Goal: Task Accomplishment & Management: Complete application form

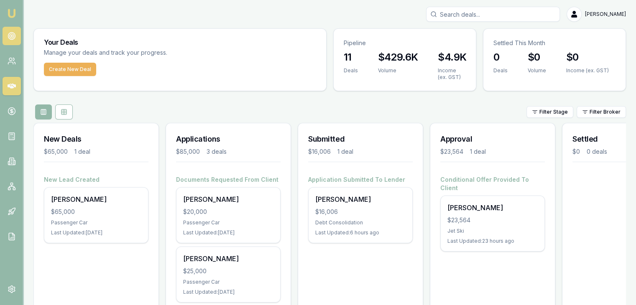
click at [13, 34] on circle at bounding box center [12, 36] width 4 height 4
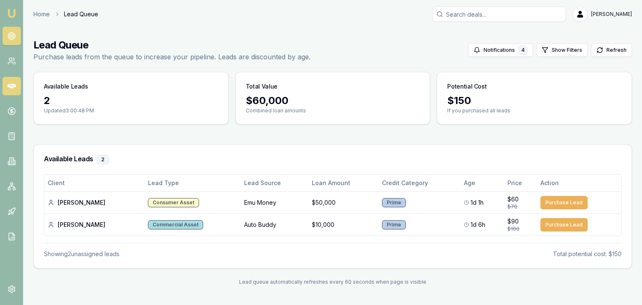
click at [10, 86] on icon at bounding box center [12, 86] width 8 height 5
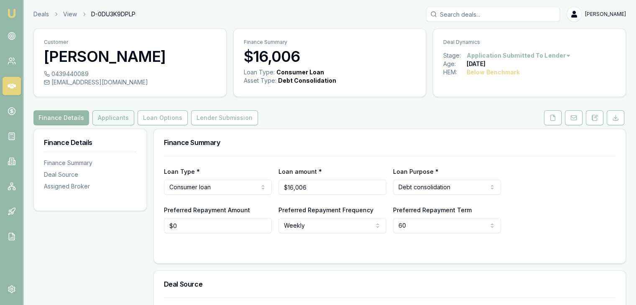
click at [115, 121] on button "Applicants" at bounding box center [113, 117] width 42 height 15
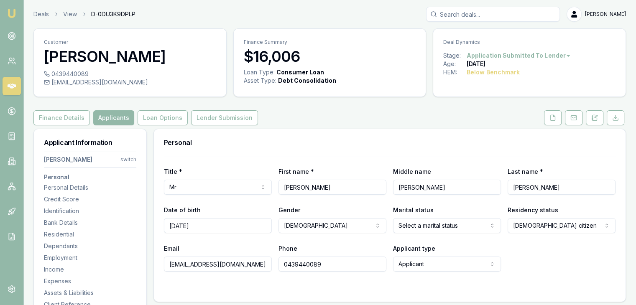
click at [130, 161] on html "Emu Broker Deals View D-0DU3K9DPLP [PERSON_NAME] Toggle Menu Customer [PERSON_N…" at bounding box center [318, 152] width 636 height 305
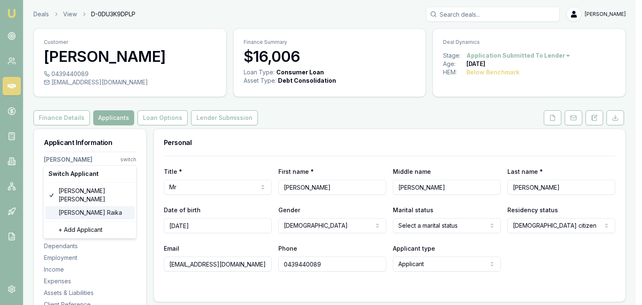
click at [81, 206] on div "[PERSON_NAME]" at bounding box center [89, 212] width 89 height 13
select select
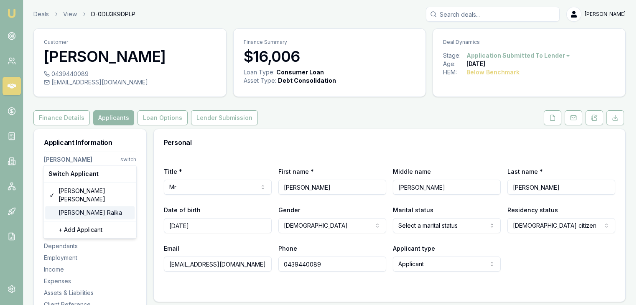
type input "[PERSON_NAME]"
type input "Raika"
type input "[EMAIL_ADDRESS][DOMAIN_NAME]"
type input "0435749734"
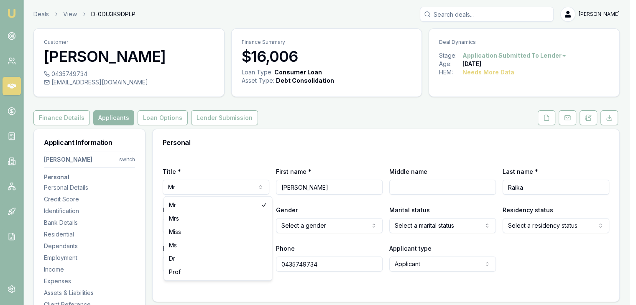
click at [264, 189] on html "Emu Broker Deals View D-0DU3K9DPLP [PERSON_NAME] Toggle Menu Customer [PERSON_N…" at bounding box center [318, 152] width 636 height 305
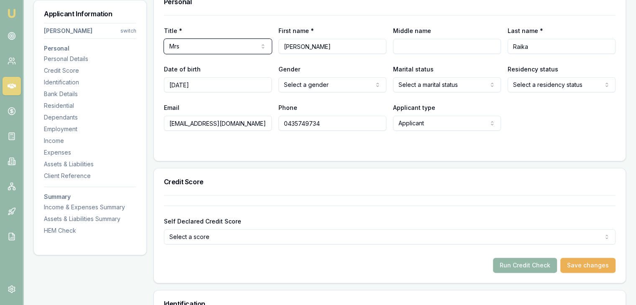
scroll to position [167, 0]
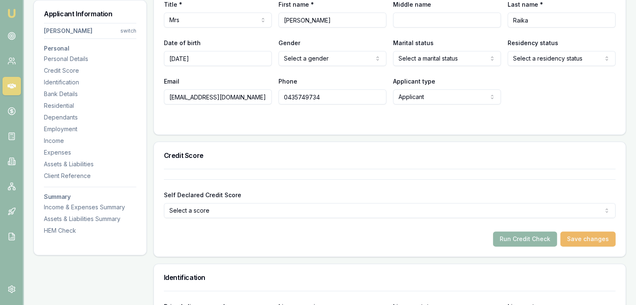
click at [587, 238] on button "Save changes" at bounding box center [587, 239] width 55 height 15
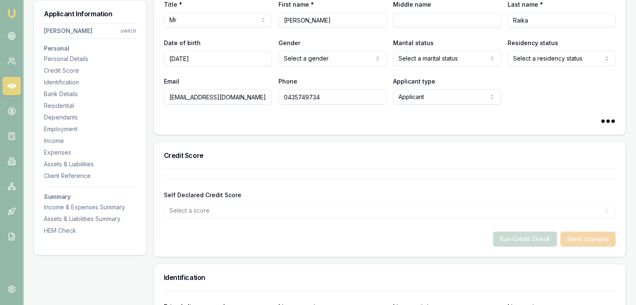
select select "Mrs"
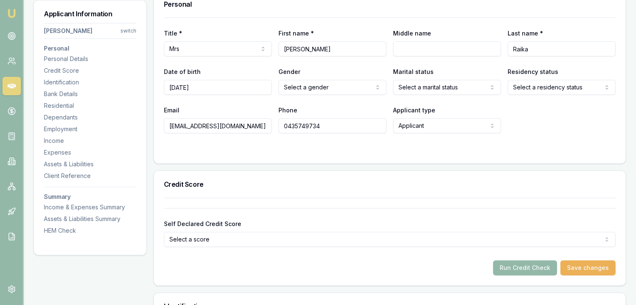
scroll to position [84, 0]
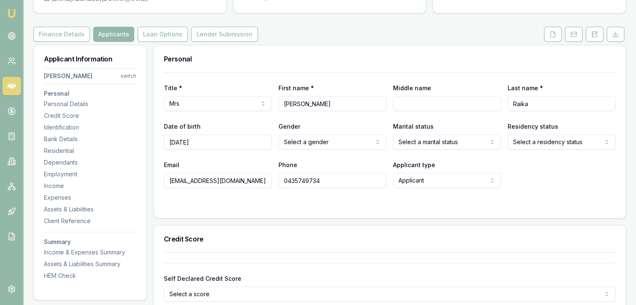
click at [339, 143] on html "Emu Broker Deals View D-0DU3K9DPLP [PERSON_NAME] Toggle Menu Customer [PERSON_N…" at bounding box center [318, 68] width 636 height 305
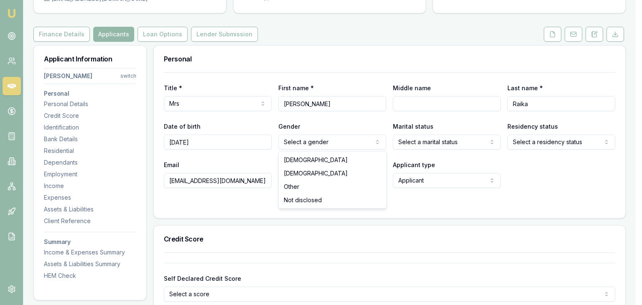
select select "[DEMOGRAPHIC_DATA]"
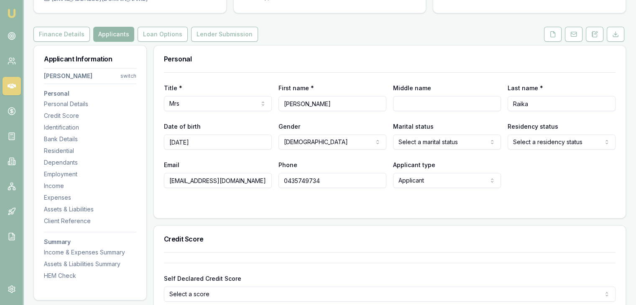
click at [423, 141] on html "Emu Broker Deals View D-0DU3K9DPLP [PERSON_NAME] Toggle Menu Customer [PERSON_N…" at bounding box center [318, 68] width 636 height 305
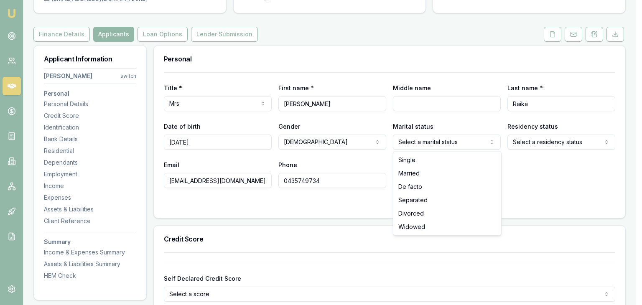
select select "MARRIED"
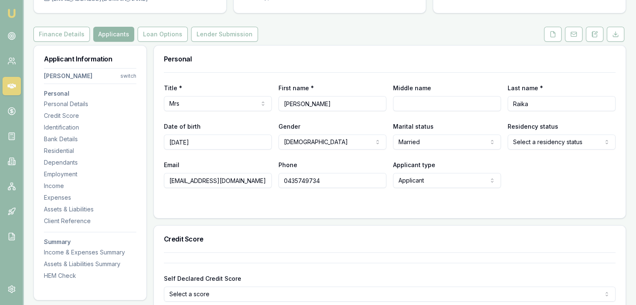
click at [532, 139] on html "Emu Broker Deals View D-0DU3K9DPLP [PERSON_NAME] Toggle Menu Customer [PERSON_N…" at bounding box center [318, 68] width 636 height 305
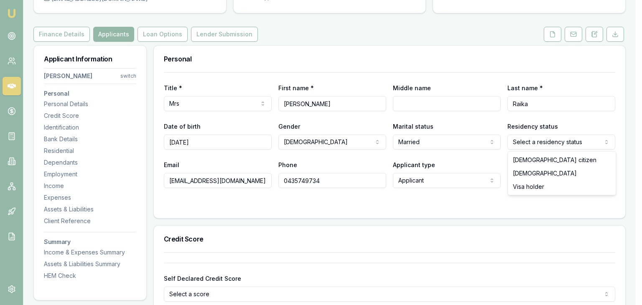
select select "[DEMOGRAPHIC_DATA]"
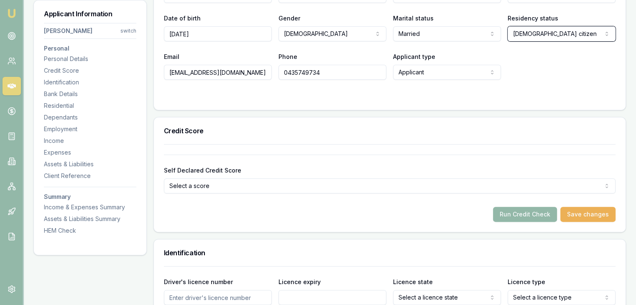
scroll to position [209, 0]
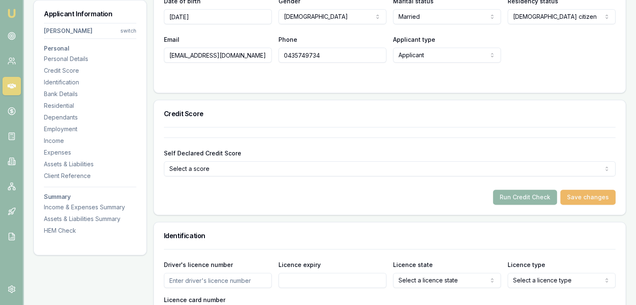
click at [586, 198] on button "Save changes" at bounding box center [587, 197] width 55 height 15
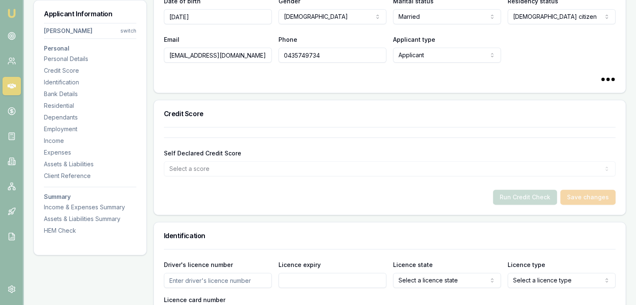
select select
select select "[DEMOGRAPHIC_DATA]"
select select "MARRIED"
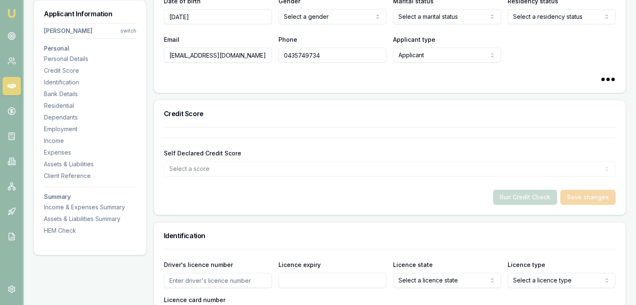
select select "[DEMOGRAPHIC_DATA]"
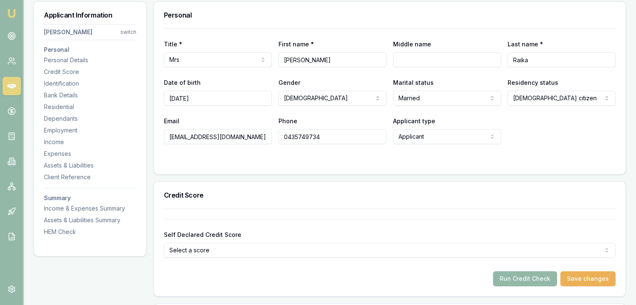
scroll to position [84, 0]
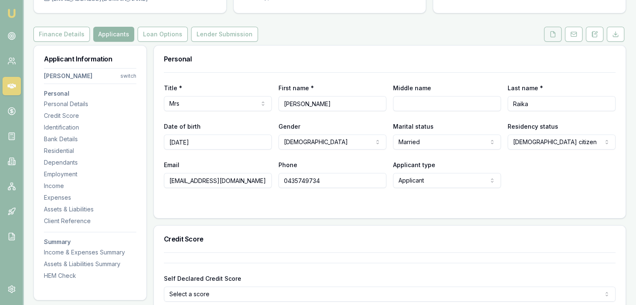
click at [552, 34] on icon at bounding box center [552, 34] width 7 height 7
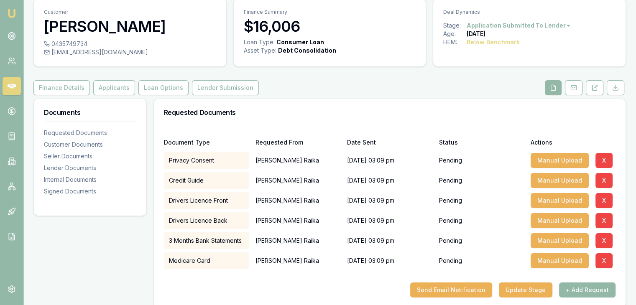
scroll to position [125, 0]
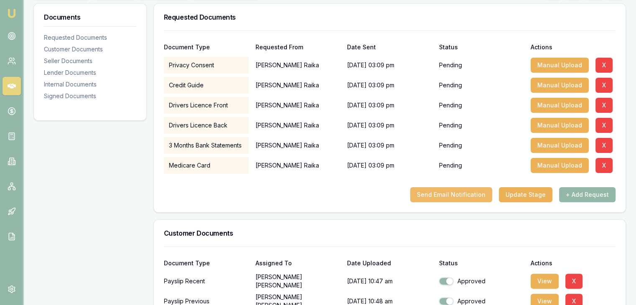
click at [448, 196] on button "Send Email Notification" at bounding box center [451, 194] width 82 height 15
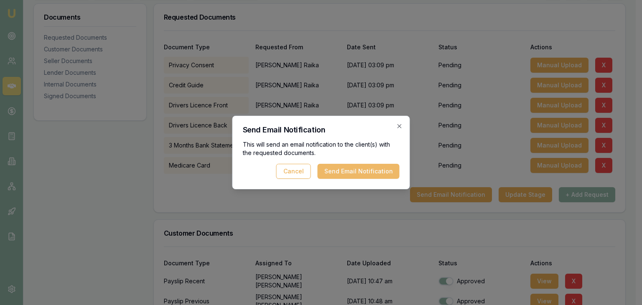
click at [356, 171] on button "Send Email Notification" at bounding box center [359, 171] width 82 height 15
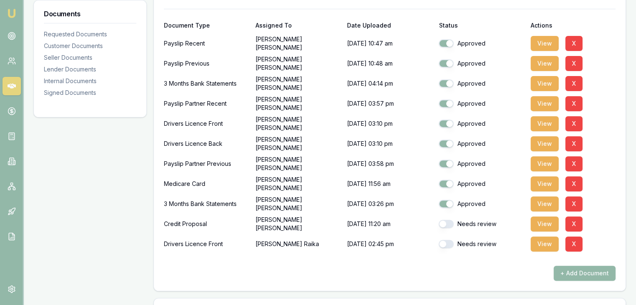
scroll to position [334, 0]
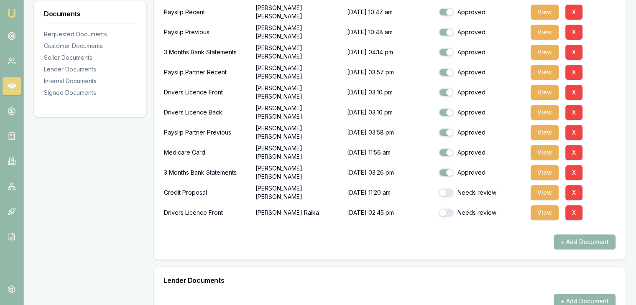
click at [450, 192] on button "button" at bounding box center [445, 193] width 15 height 8
checkbox input "true"
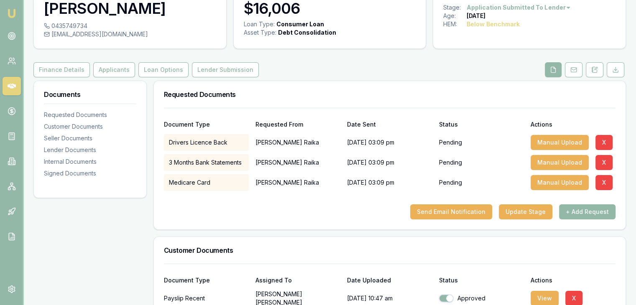
scroll to position [0, 0]
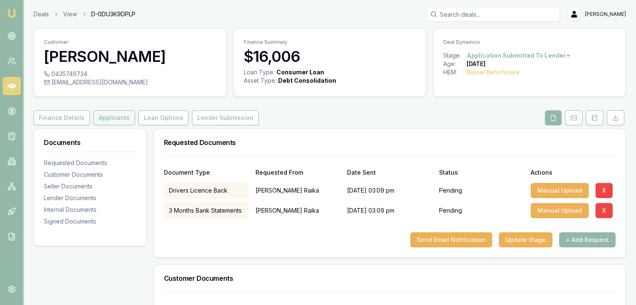
click at [107, 117] on button "Applicants" at bounding box center [114, 117] width 42 height 15
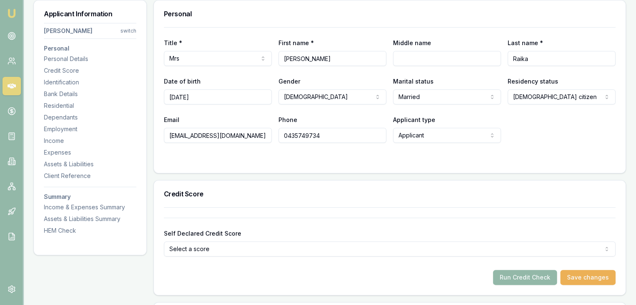
scroll to position [125, 0]
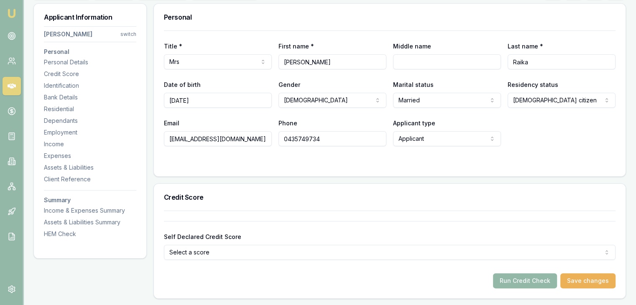
click at [219, 132] on input "[EMAIL_ADDRESS][DOMAIN_NAME]" at bounding box center [218, 138] width 108 height 15
type input "[EMAIL_ADDRESS][DOMAIN_NAME]"
click at [582, 278] on button "Save changes" at bounding box center [587, 280] width 55 height 15
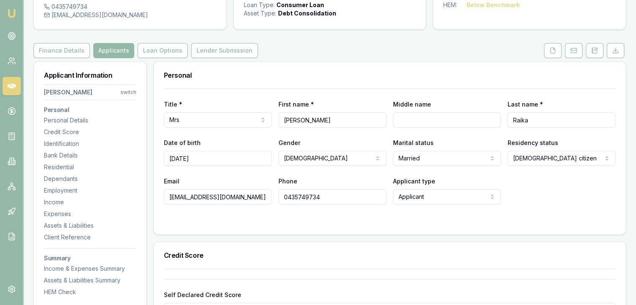
scroll to position [0, 0]
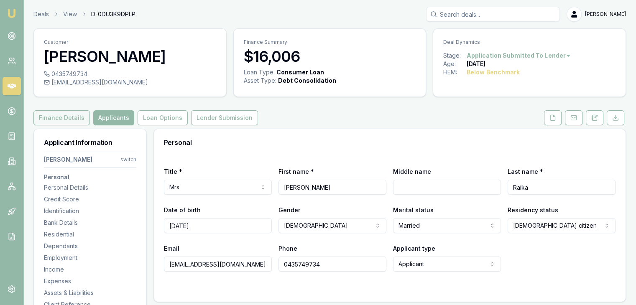
click at [59, 117] on button "Finance Details" at bounding box center [61, 117] width 56 height 15
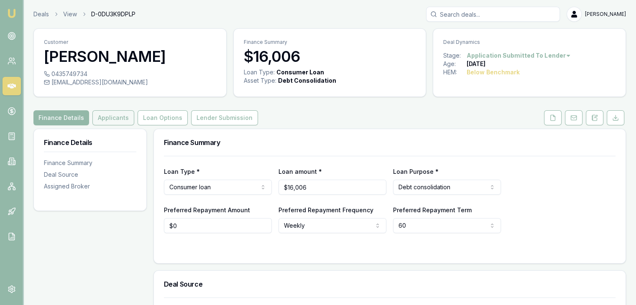
click at [108, 119] on button "Applicants" at bounding box center [113, 117] width 42 height 15
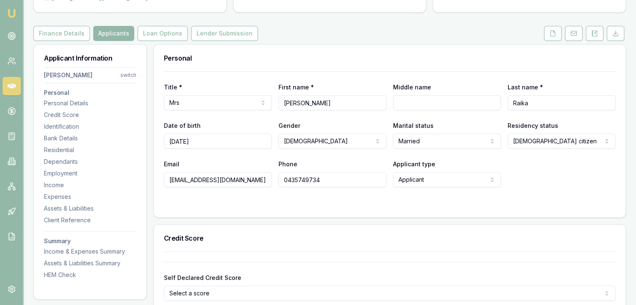
scroll to position [84, 0]
click at [551, 33] on icon at bounding box center [552, 34] width 7 height 7
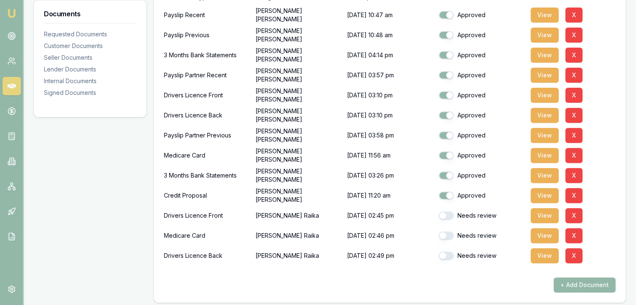
scroll to position [293, 0]
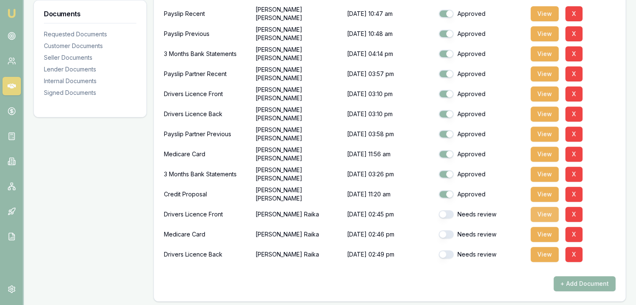
click at [545, 212] on button "View" at bounding box center [544, 214] width 28 height 15
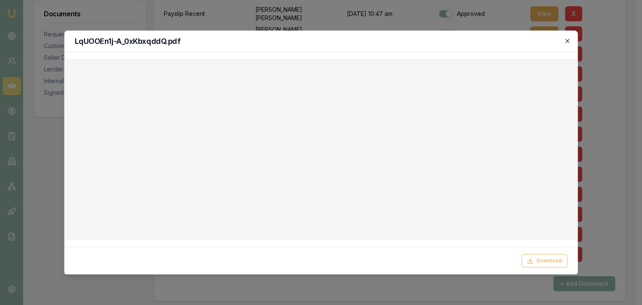
click at [568, 41] on icon "button" at bounding box center [568, 41] width 4 height 4
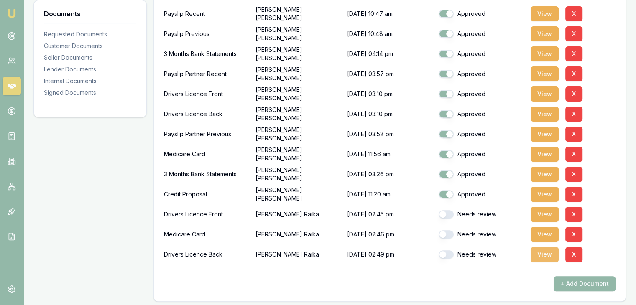
click at [540, 257] on button "View" at bounding box center [544, 254] width 28 height 15
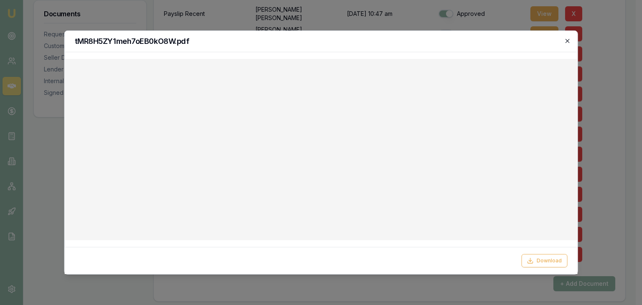
click at [568, 41] on icon "button" at bounding box center [567, 41] width 7 height 7
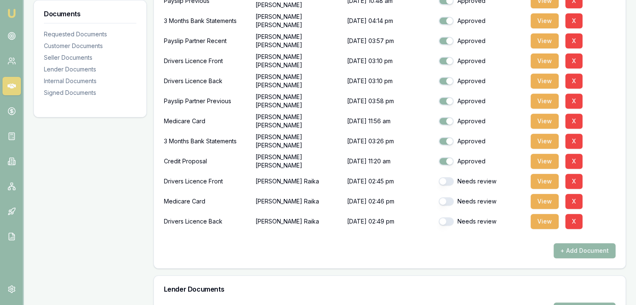
scroll to position [376, 0]
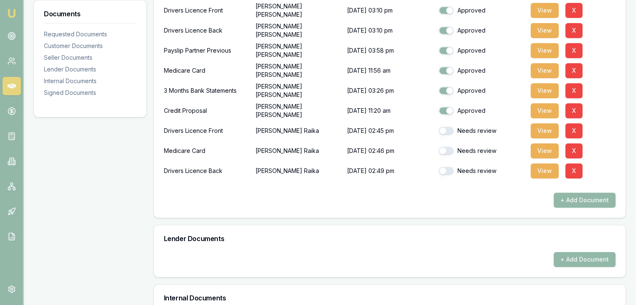
click at [451, 130] on button "button" at bounding box center [445, 131] width 15 height 8
checkbox input "true"
click at [451, 151] on button "button" at bounding box center [445, 151] width 15 height 8
checkbox input "true"
checkbox input "false"
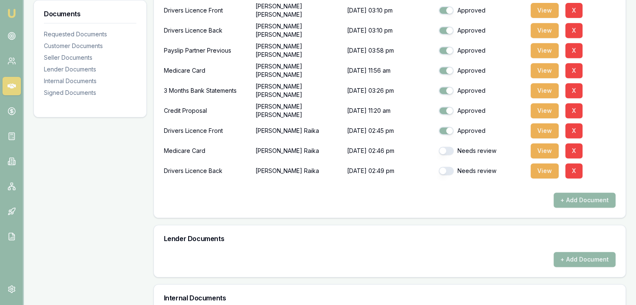
checkbox input "false"
checkbox input "true"
click at [451, 171] on button "button" at bounding box center [445, 171] width 15 height 8
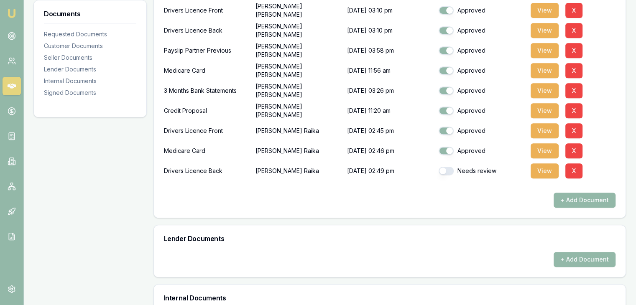
checkbox input "true"
click at [542, 171] on button "View" at bounding box center [544, 170] width 28 height 15
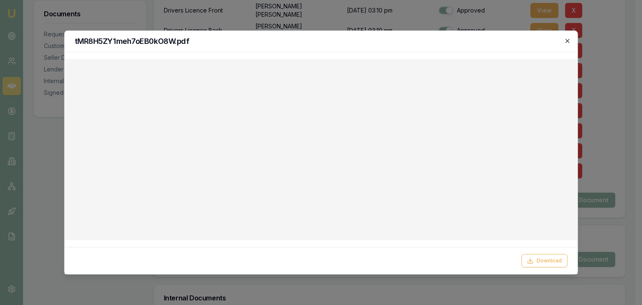
click at [569, 40] on icon "button" at bounding box center [567, 41] width 7 height 7
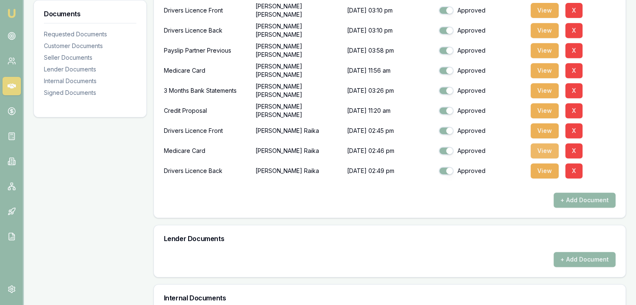
click at [543, 147] on button "View" at bounding box center [544, 150] width 28 height 15
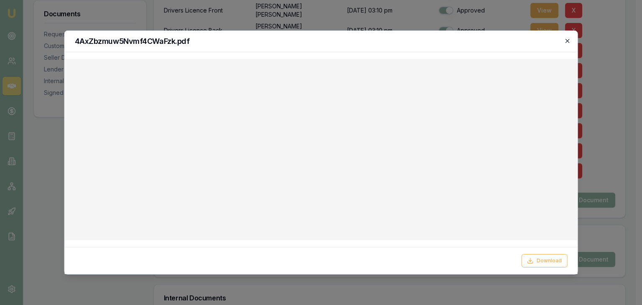
click at [567, 41] on icon "button" at bounding box center [568, 41] width 4 height 4
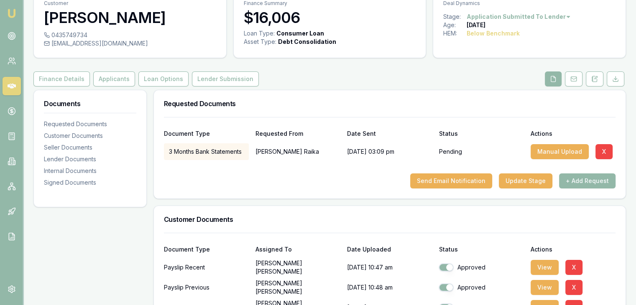
scroll to position [0, 0]
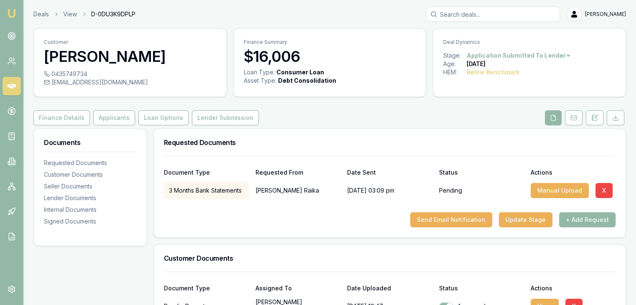
checkbox input "false"
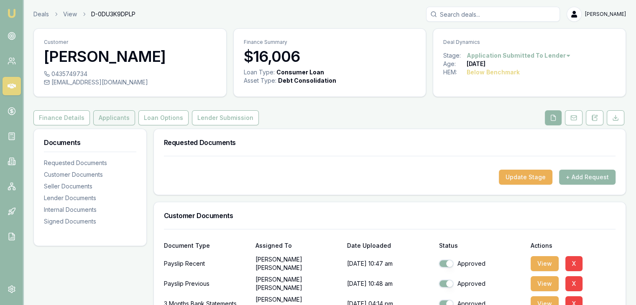
click at [108, 121] on button "Applicants" at bounding box center [114, 117] width 42 height 15
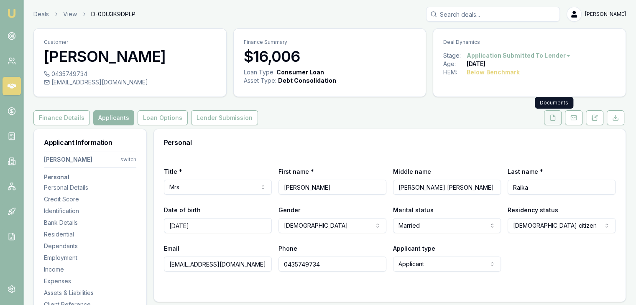
click at [553, 117] on icon at bounding box center [552, 118] width 7 height 7
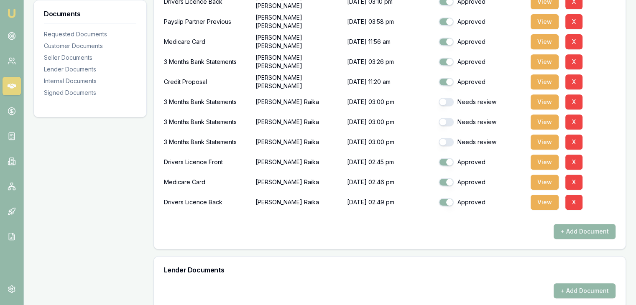
scroll to position [376, 0]
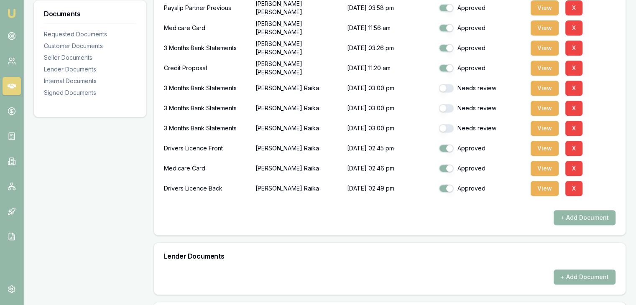
checkbox input "true"
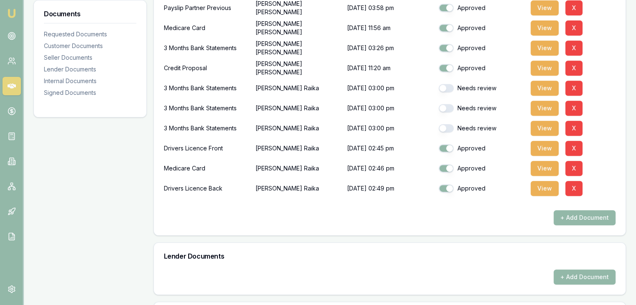
checkbox input "true"
click at [543, 143] on button "View" at bounding box center [544, 148] width 28 height 15
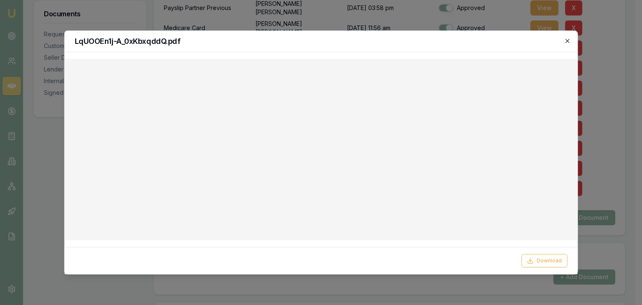
click at [567, 39] on icon "button" at bounding box center [567, 41] width 7 height 7
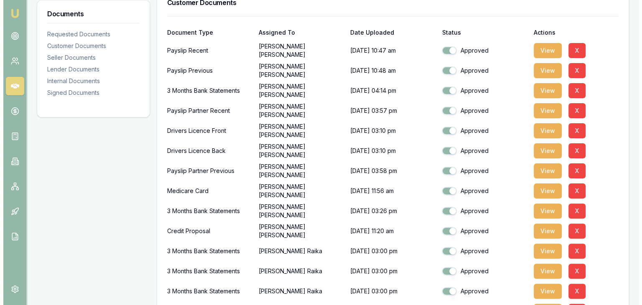
scroll to position [209, 0]
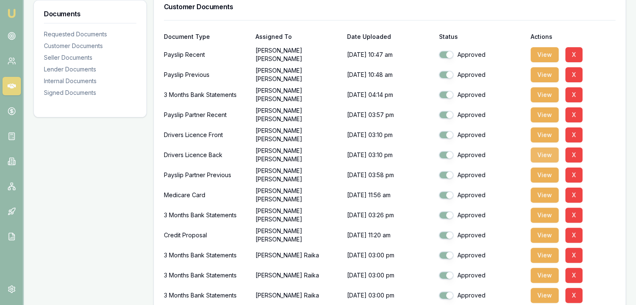
click at [544, 152] on button "View" at bounding box center [544, 155] width 28 height 15
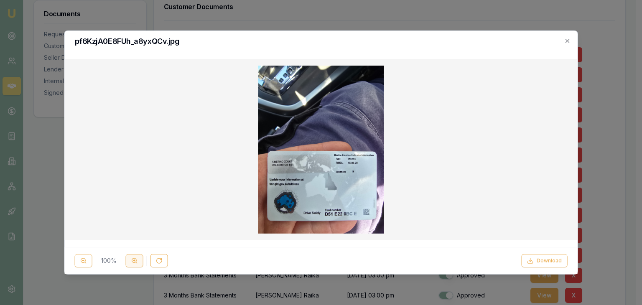
click at [133, 261] on icon at bounding box center [134, 260] width 7 height 7
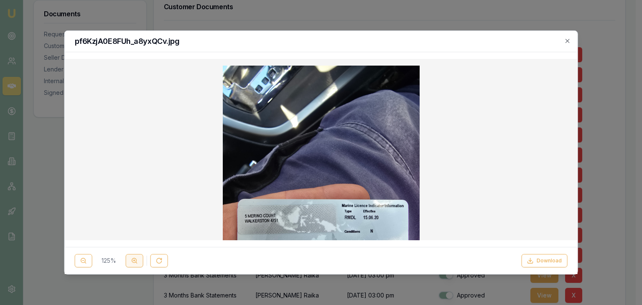
click at [133, 260] on line at bounding box center [134, 260] width 2 height 0
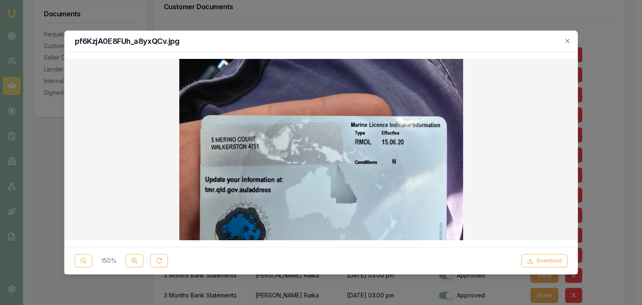
scroll to position [120, 0]
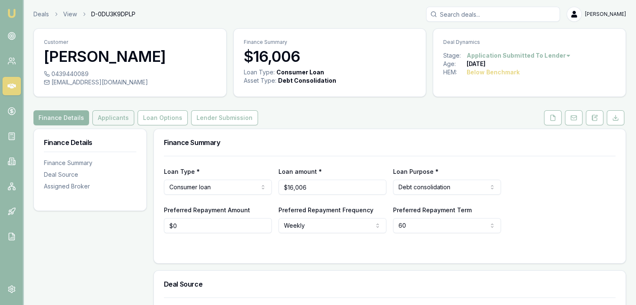
click at [105, 117] on button "Applicants" at bounding box center [113, 117] width 42 height 15
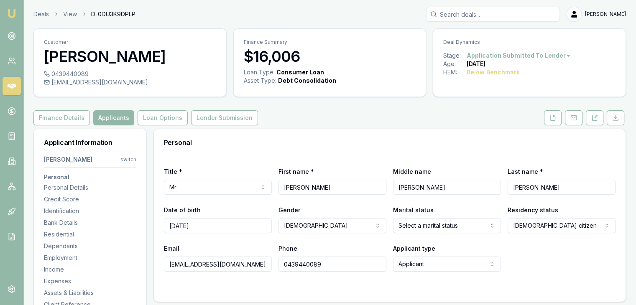
click at [132, 155] on html "Emu Broker Deals View D-0DU3K9DPLP [PERSON_NAME] Toggle Menu Customer [PERSON_N…" at bounding box center [318, 152] width 636 height 305
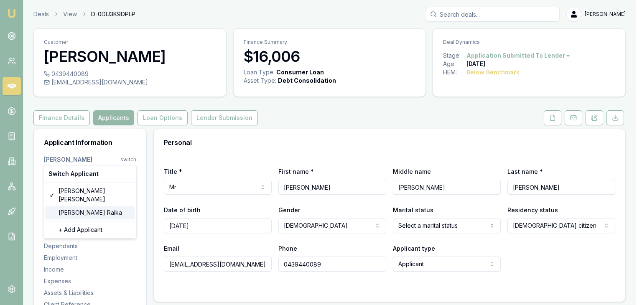
click at [73, 206] on div "Amy Raika" at bounding box center [89, 212] width 89 height 13
select select "Mrs"
select select "FEMALE"
select select "MARRIED"
select select
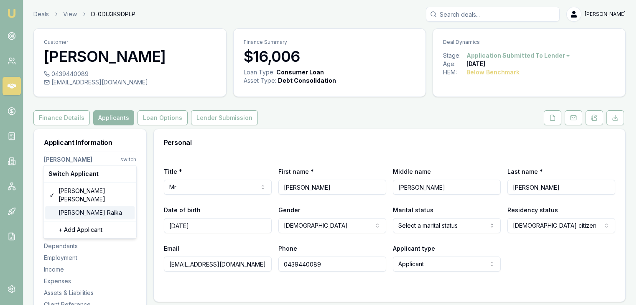
select select
type input "Amy"
type input "Raika"
type input "[EMAIL_ADDRESS][DOMAIN_NAME]"
type input "0435749734"
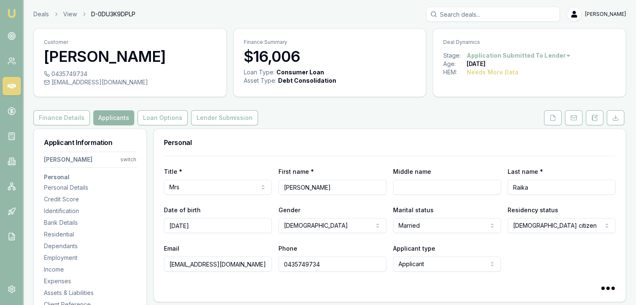
click at [398, 189] on input "Middle name" at bounding box center [447, 187] width 108 height 15
type input "[PERSON_NAME] [PERSON_NAME]"
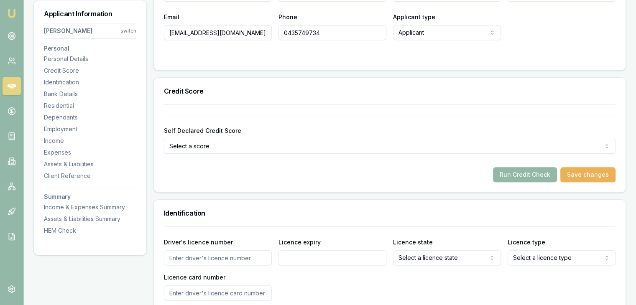
scroll to position [293, 0]
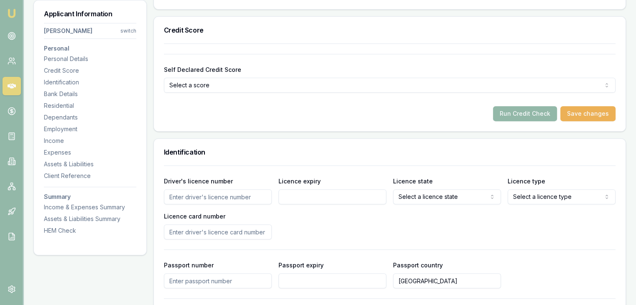
click at [197, 198] on input "Driver's licence number" at bounding box center [218, 196] width 108 height 15
click at [171, 196] on input "Driver's licence number" at bounding box center [218, 196] width 108 height 15
type input "093331"
click at [588, 112] on button "Save changes" at bounding box center [587, 113] width 55 height 15
click at [192, 200] on input "093331" at bounding box center [218, 196] width 108 height 15
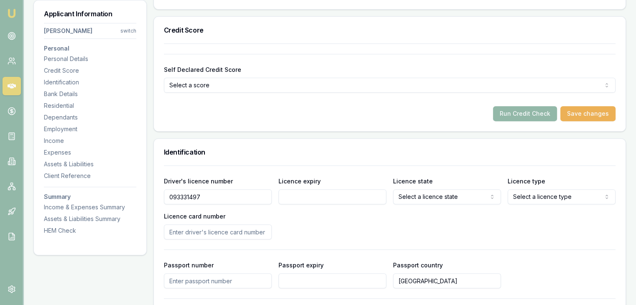
type input "093331497"
click at [586, 109] on button "Save changes" at bounding box center [587, 113] width 55 height 15
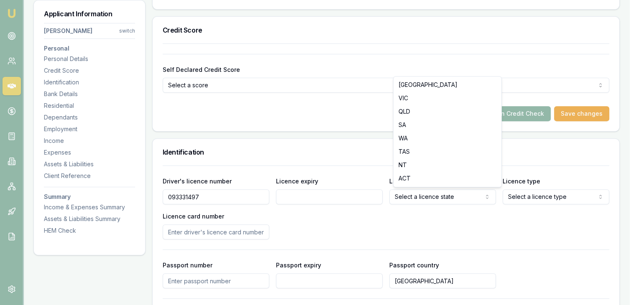
select select "QLD"
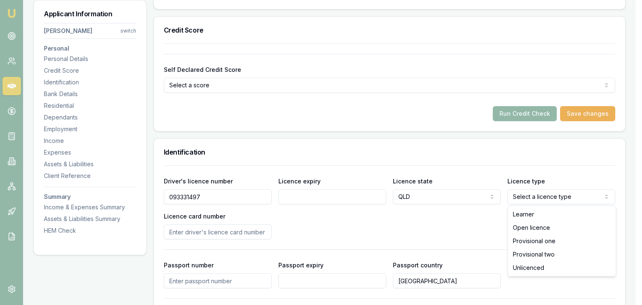
select select "OPEN_LICENCE"
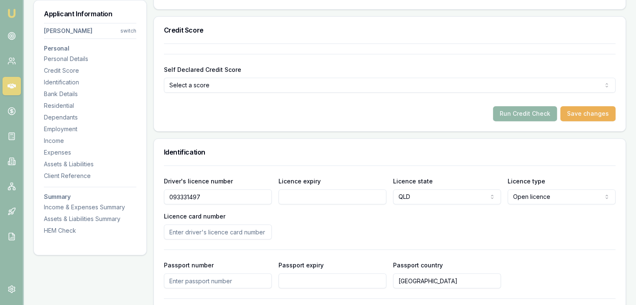
select select
click at [285, 199] on input "Licence expiry" at bounding box center [332, 196] width 108 height 15
type input "[DATE]"
click at [181, 245] on div "Driver's licence number 093331497 Licence expiry 04/10/2029 Licence state Selec…" at bounding box center [389, 269] width 451 height 207
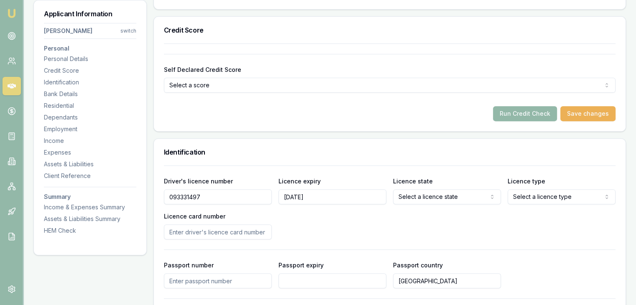
click at [191, 244] on div "Driver's licence number 093331497 Licence expiry 04/10/2029 Licence state Selec…" at bounding box center [389, 269] width 451 height 207
click at [192, 229] on input "Licence card number" at bounding box center [218, 231] width 108 height 15
click at [172, 231] on input "Licence card number" at bounding box center [218, 231] width 108 height 15
click at [587, 112] on button "Save changes" at bounding box center [587, 113] width 55 height 15
click at [192, 233] on input "CCB656" at bounding box center [218, 231] width 108 height 15
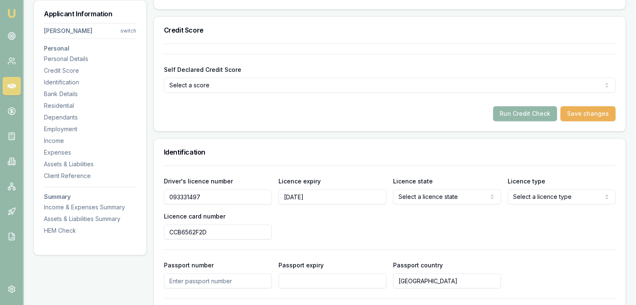
type input "CCB6562F2D"
click at [596, 114] on button "Save changes" at bounding box center [587, 113] width 55 height 15
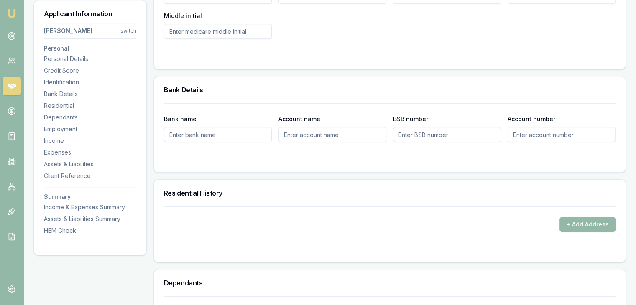
scroll to position [711, 0]
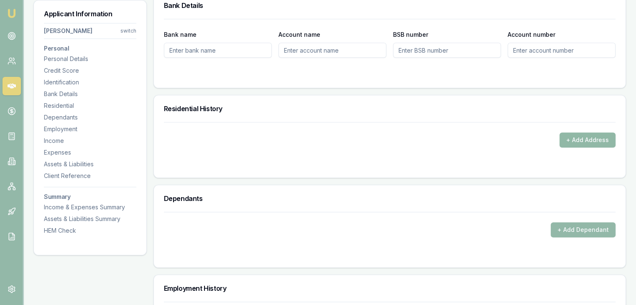
click at [574, 144] on button "+ Add Address" at bounding box center [587, 140] width 56 height 15
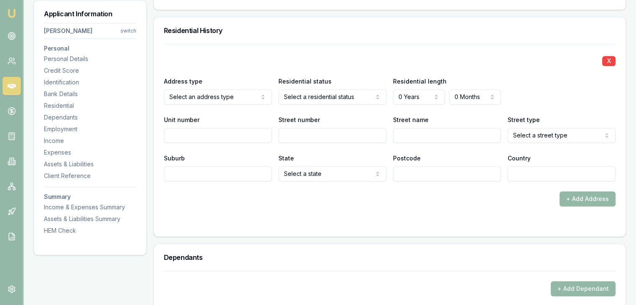
scroll to position [794, 0]
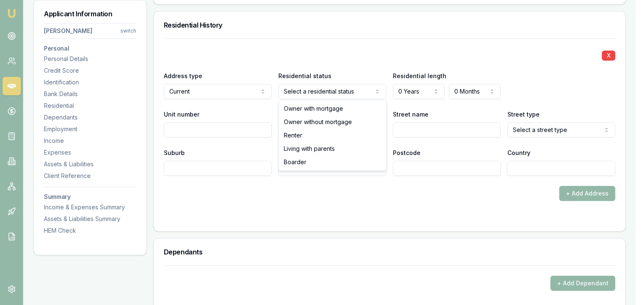
select select "RENTER"
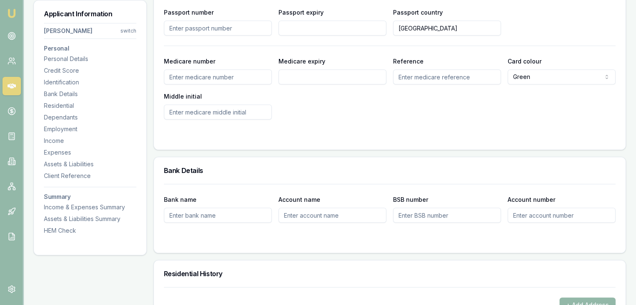
scroll to position [418, 0]
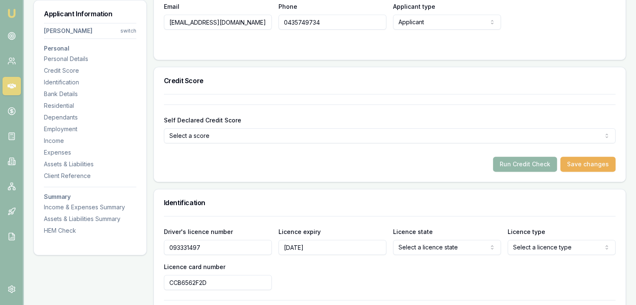
scroll to position [251, 0]
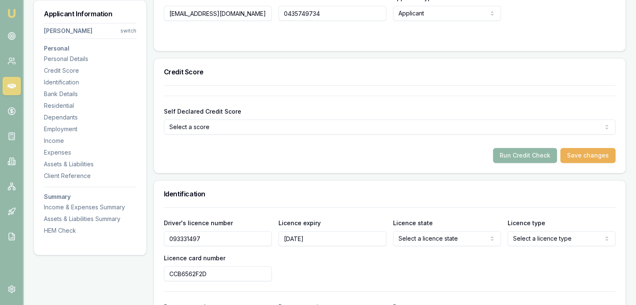
click at [516, 157] on button "Run Credit Check" at bounding box center [525, 155] width 64 height 15
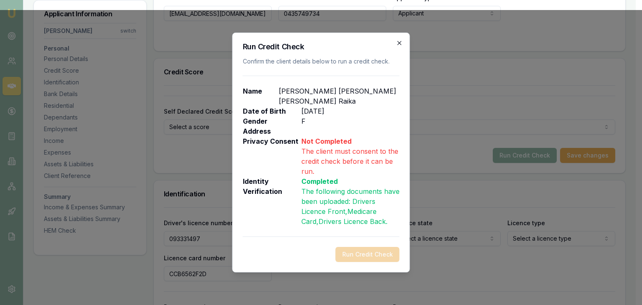
click at [399, 45] on icon "button" at bounding box center [400, 43] width 4 height 4
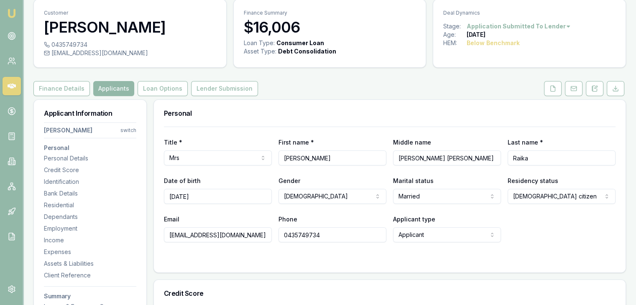
scroll to position [0, 0]
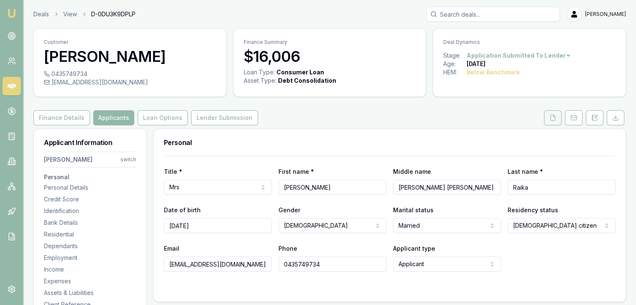
click at [553, 115] on icon at bounding box center [553, 117] width 5 height 5
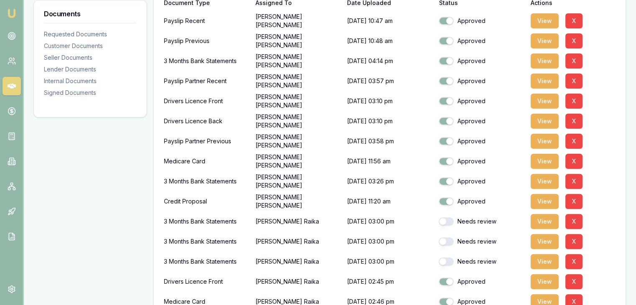
scroll to position [334, 0]
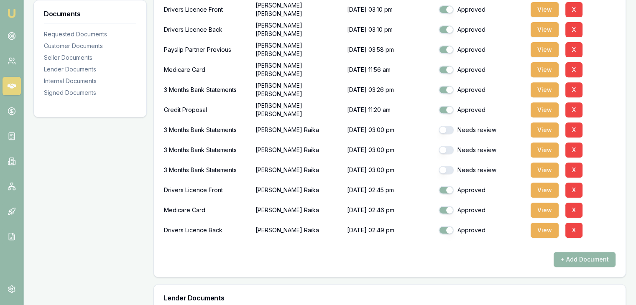
click at [450, 129] on button "button" at bounding box center [445, 130] width 15 height 8
checkbox input "false"
checkbox input "true"
click at [446, 147] on button "button" at bounding box center [445, 150] width 15 height 8
checkbox input "true"
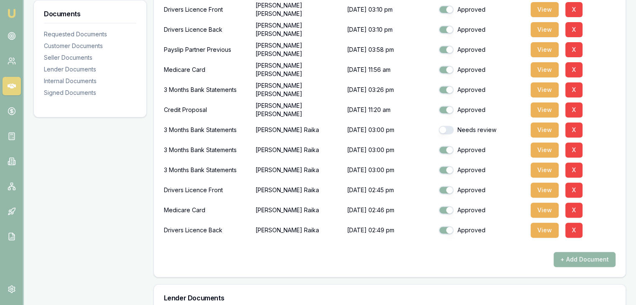
click at [449, 131] on button "button" at bounding box center [445, 130] width 15 height 8
checkbox input "true"
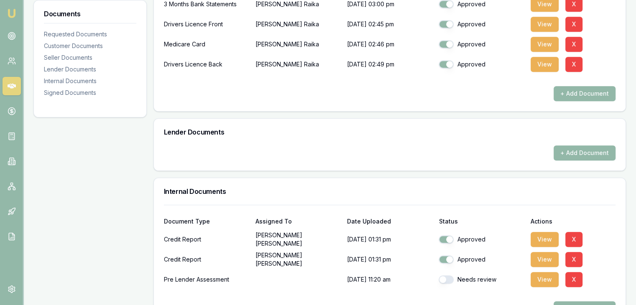
scroll to position [627, 0]
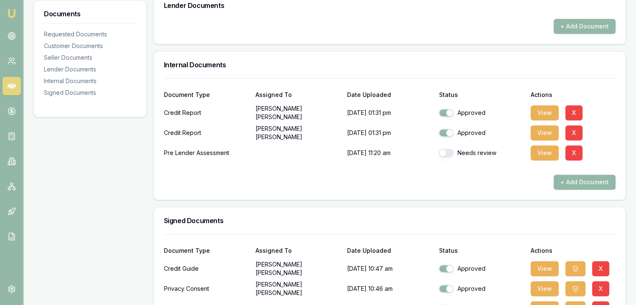
click at [451, 151] on button "button" at bounding box center [445, 153] width 15 height 8
checkbox input "true"
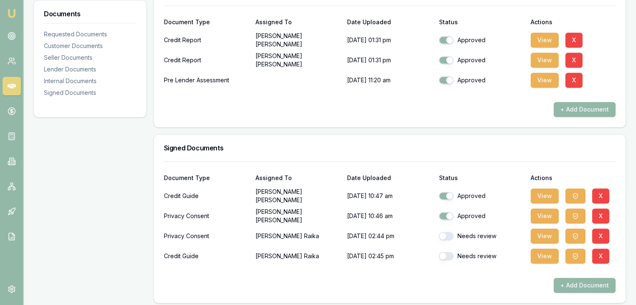
scroll to position [704, 0]
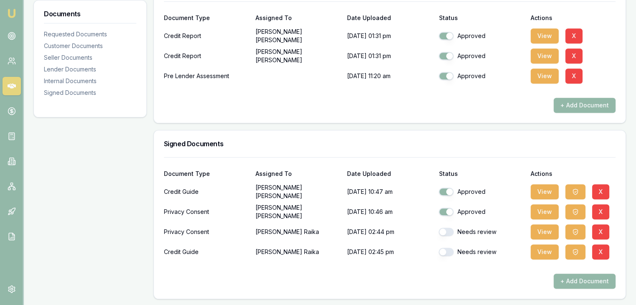
click at [450, 231] on button "button" at bounding box center [445, 232] width 15 height 8
checkbox input "true"
click at [450, 251] on button "button" at bounding box center [445, 252] width 15 height 8
checkbox input "true"
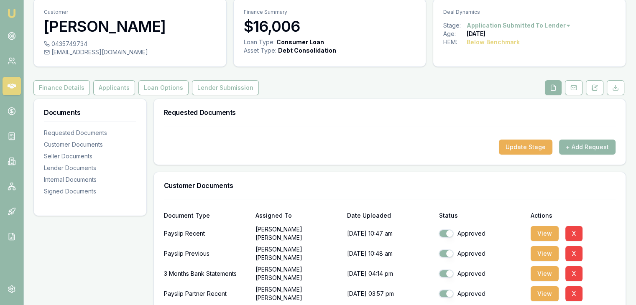
scroll to position [0, 0]
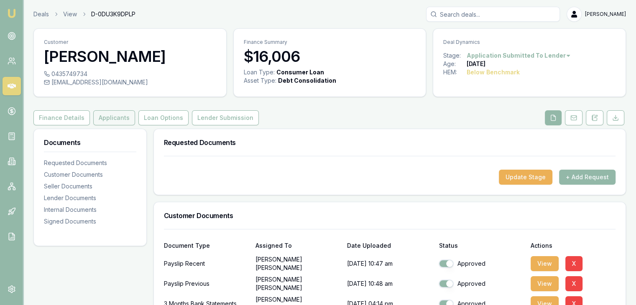
click at [110, 119] on button "Applicants" at bounding box center [114, 117] width 42 height 15
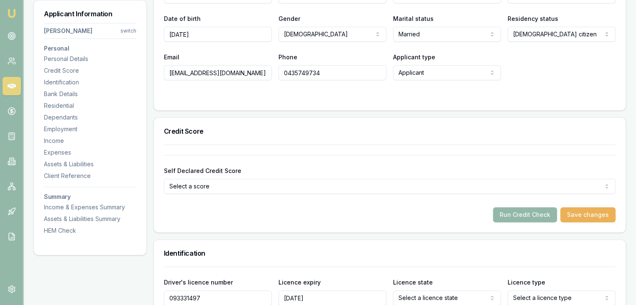
scroll to position [251, 0]
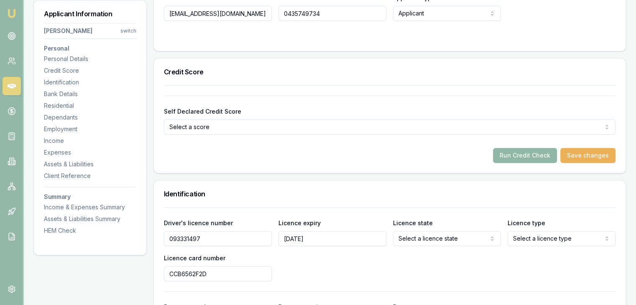
click at [525, 156] on button "Run Credit Check" at bounding box center [525, 155] width 64 height 15
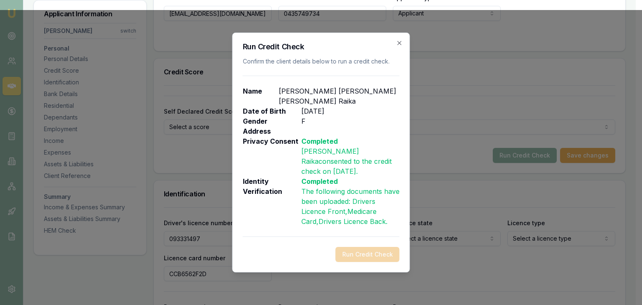
click at [398, 46] on icon "button" at bounding box center [399, 43] width 7 height 7
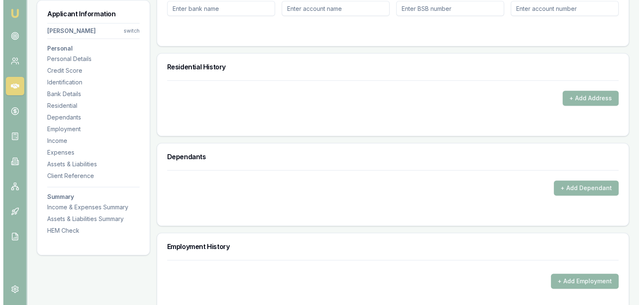
scroll to position [711, 0]
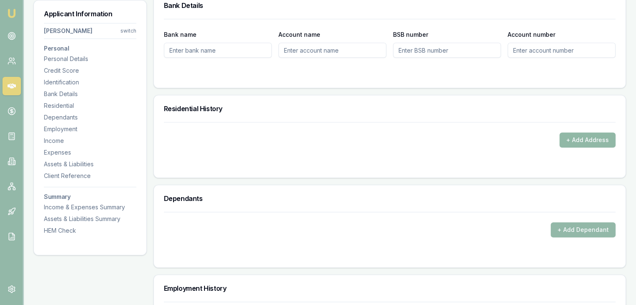
click at [573, 137] on button "+ Add Address" at bounding box center [587, 140] width 56 height 15
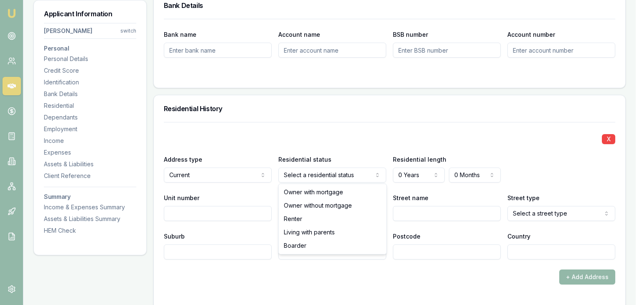
select select "RENTER"
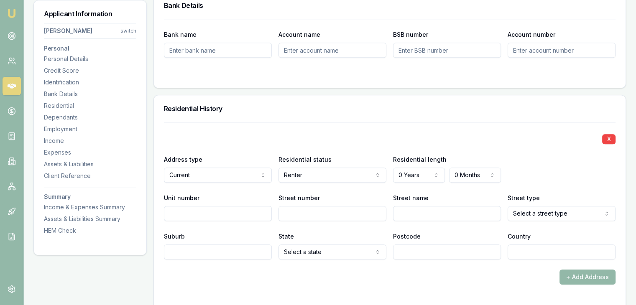
click at [283, 217] on input "Street number" at bounding box center [332, 213] width 108 height 15
type input "15"
type input "Merino"
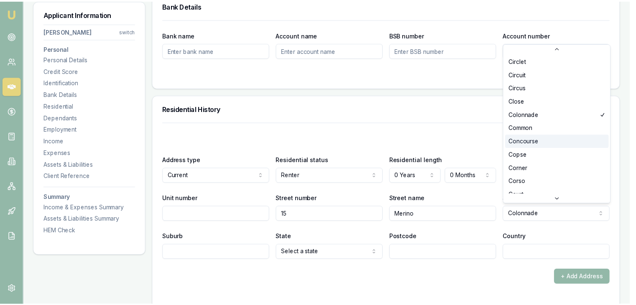
scroll to position [386, 0]
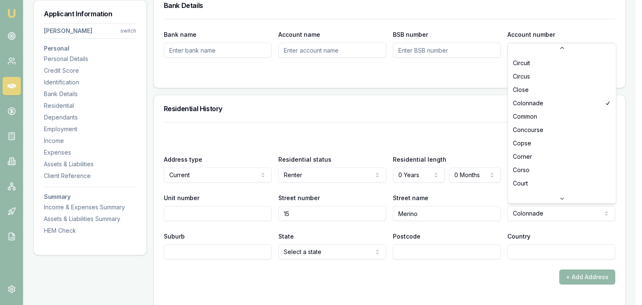
select select "Court"
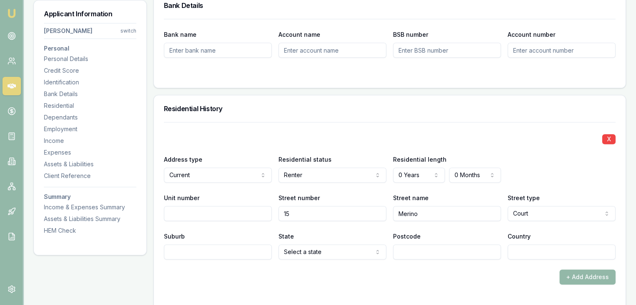
click at [229, 252] on input "Suburb" at bounding box center [218, 252] width 108 height 15
type input "Walkerston"
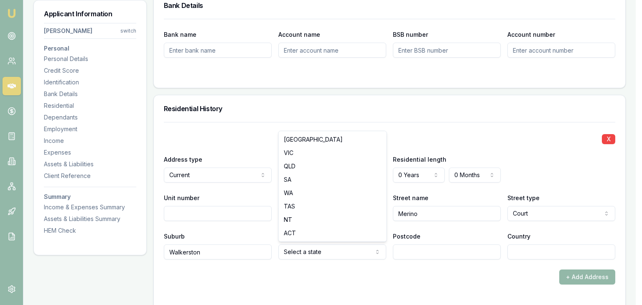
select select "QLD"
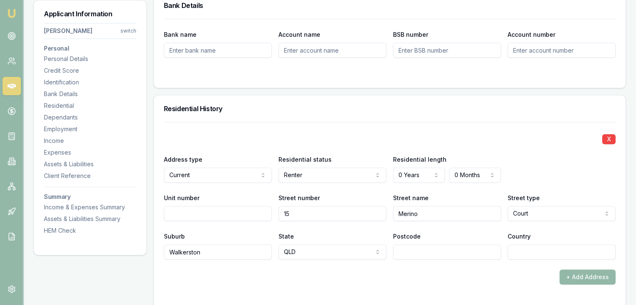
click at [414, 252] on input "Postcode" at bounding box center [447, 252] width 108 height 15
type input "4751"
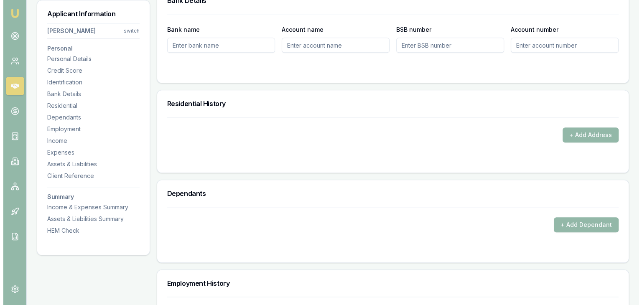
scroll to position [711, 0]
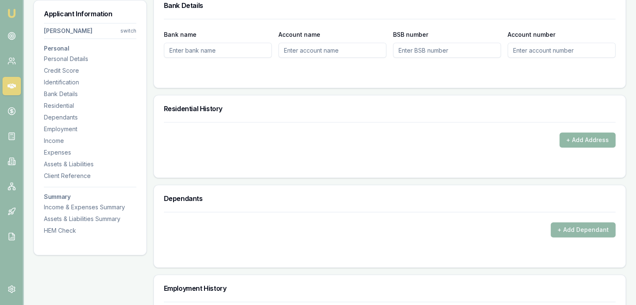
click at [589, 141] on button "+ Add Address" at bounding box center [587, 140] width 56 height 15
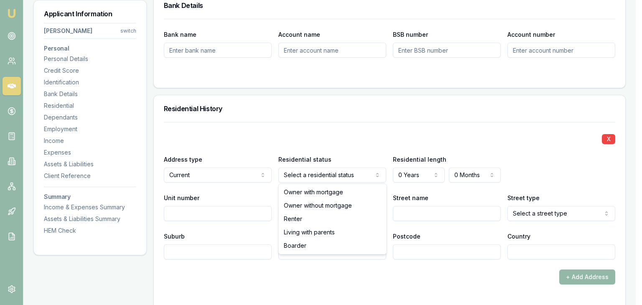
select select "RENTER"
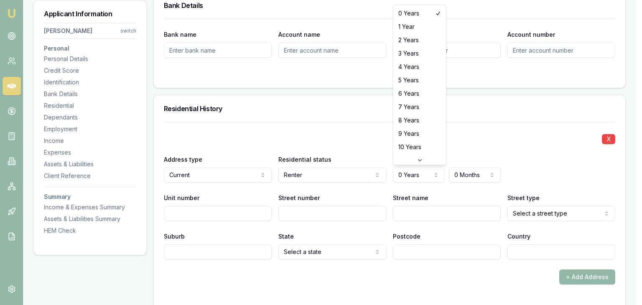
select select "2"
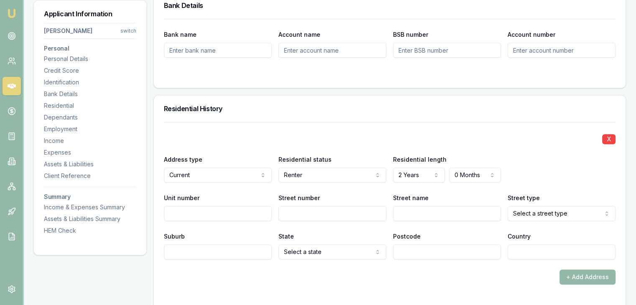
click at [296, 214] on input "Street number" at bounding box center [332, 213] width 108 height 15
type input "5"
type input "Merino"
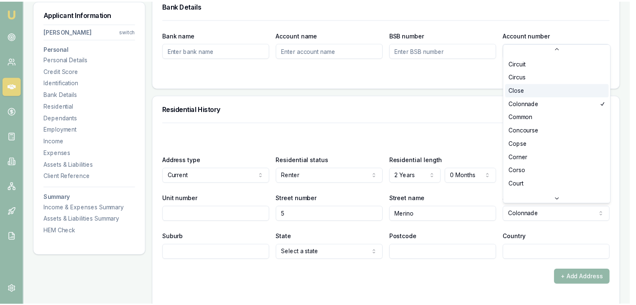
scroll to position [428, 0]
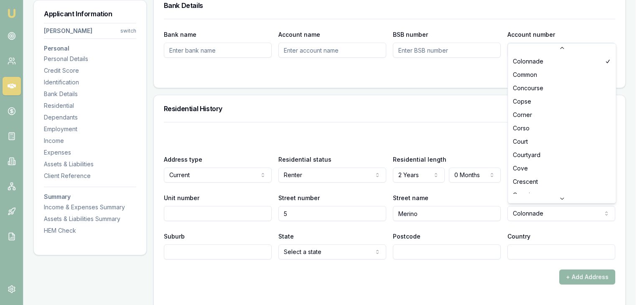
select select "Court"
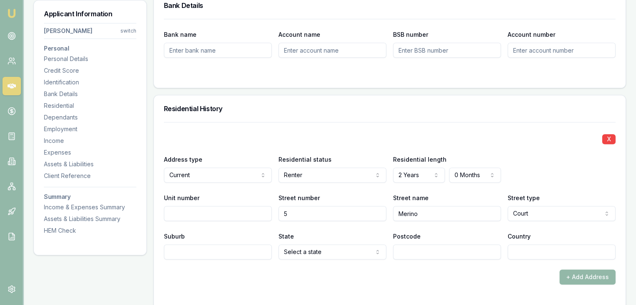
click at [221, 252] on input "Suburb" at bounding box center [218, 252] width 108 height 15
type input "Walkerston"
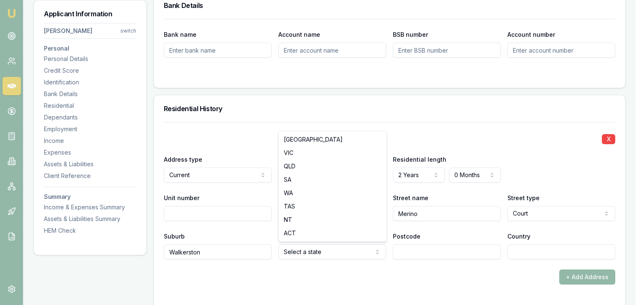
select select "QLD"
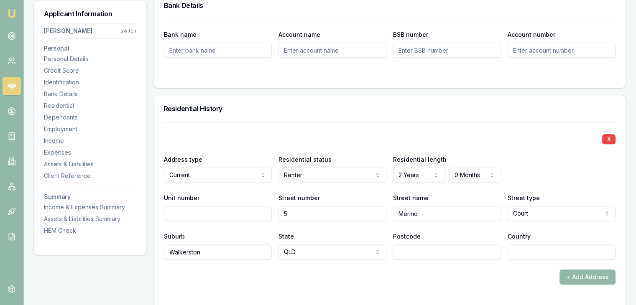
click at [413, 253] on input "Postcode" at bounding box center [447, 252] width 108 height 15
type input "4751"
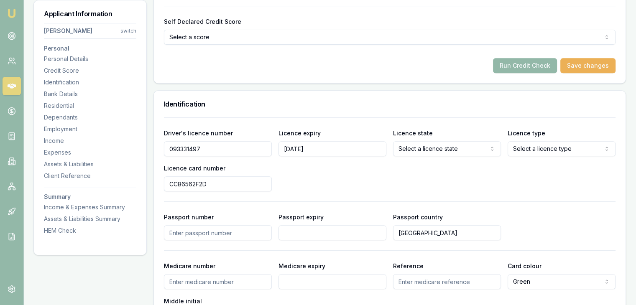
scroll to position [334, 0]
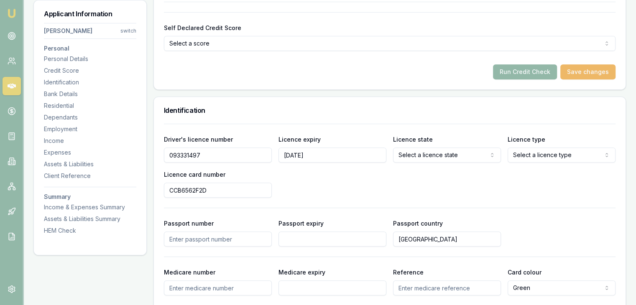
click at [594, 68] on button "Save changes" at bounding box center [587, 71] width 55 height 15
click at [523, 69] on button "Run Credit Check" at bounding box center [525, 71] width 64 height 15
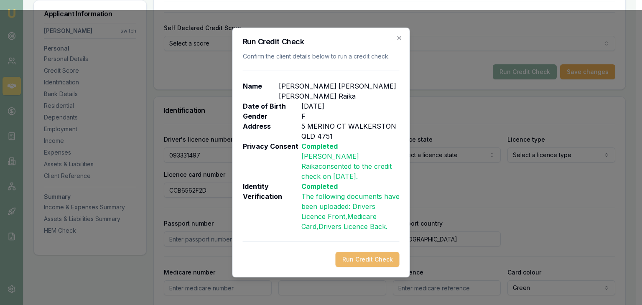
click at [365, 252] on button "Run Credit Check" at bounding box center [368, 259] width 64 height 15
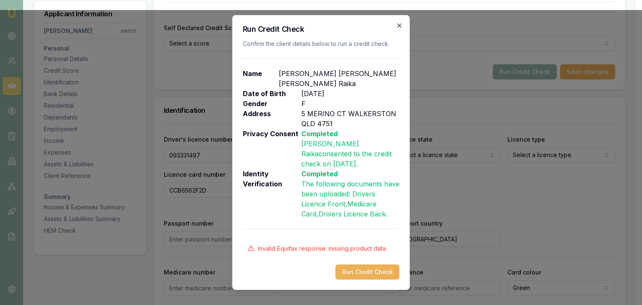
click at [400, 29] on icon "button" at bounding box center [399, 25] width 7 height 7
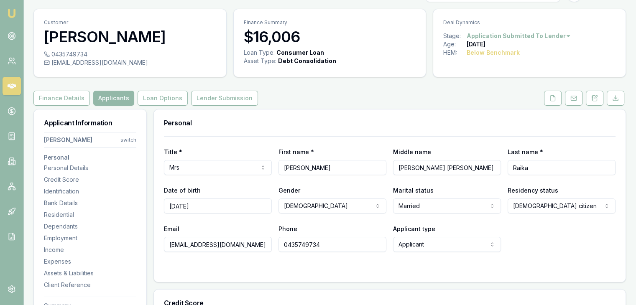
scroll to position [0, 0]
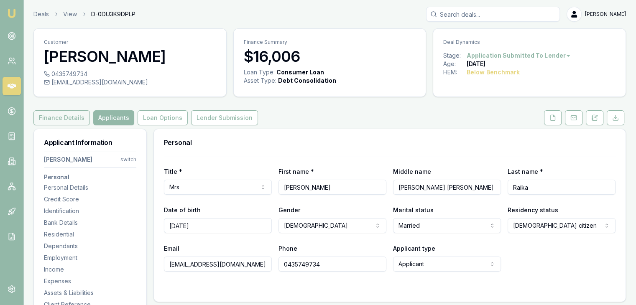
click at [73, 117] on button "Finance Details" at bounding box center [61, 117] width 56 height 15
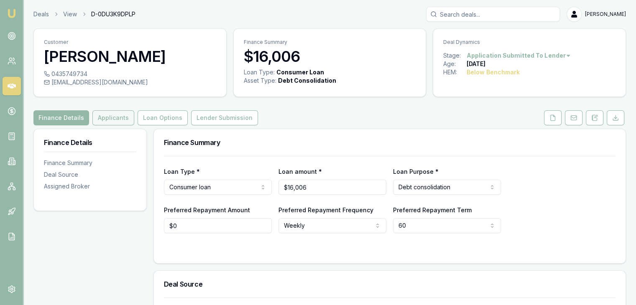
click at [110, 117] on button "Applicants" at bounding box center [113, 117] width 42 height 15
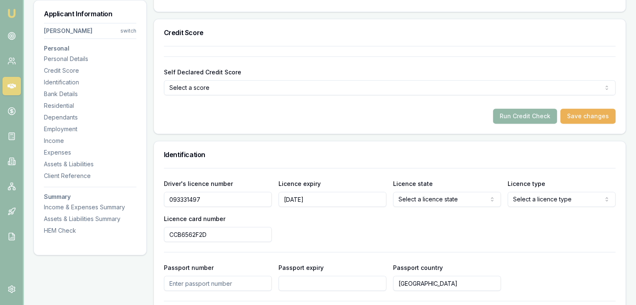
scroll to position [293, 0]
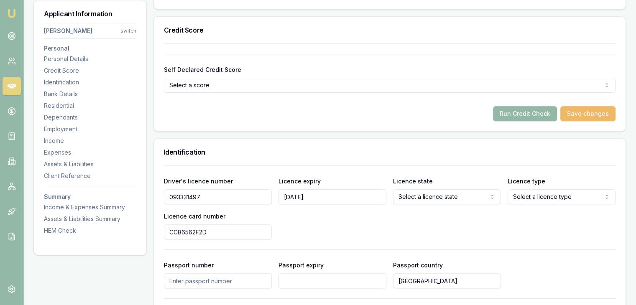
click at [588, 115] on button "Save changes" at bounding box center [587, 113] width 55 height 15
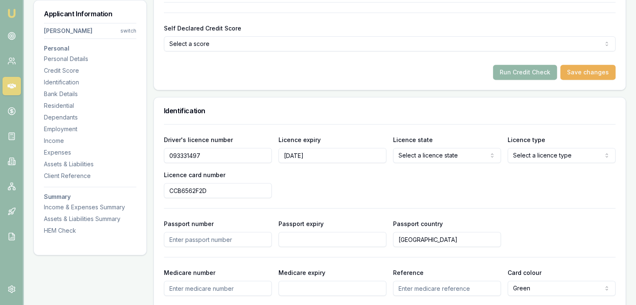
scroll to position [376, 0]
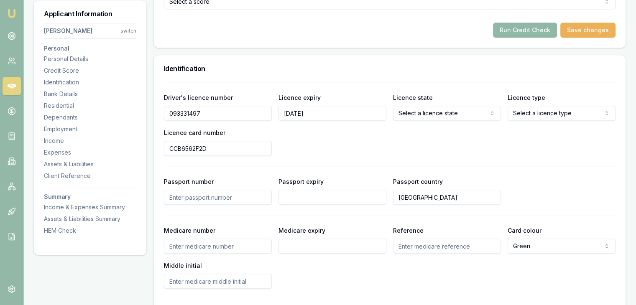
click at [517, 33] on button "Run Credit Check" at bounding box center [525, 30] width 64 height 15
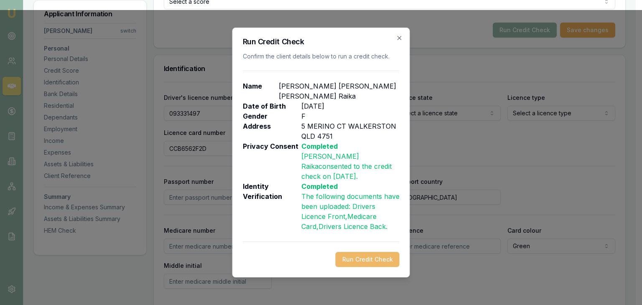
click at [363, 252] on button "Run Credit Check" at bounding box center [368, 259] width 64 height 15
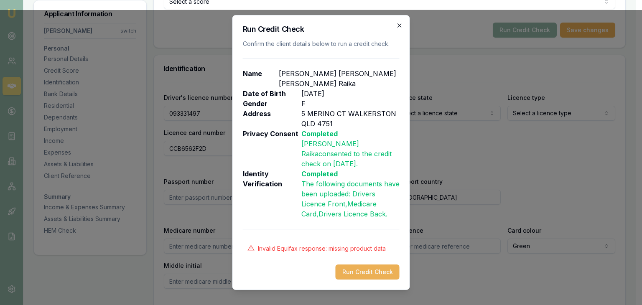
click at [400, 27] on icon "button" at bounding box center [400, 25] width 4 height 4
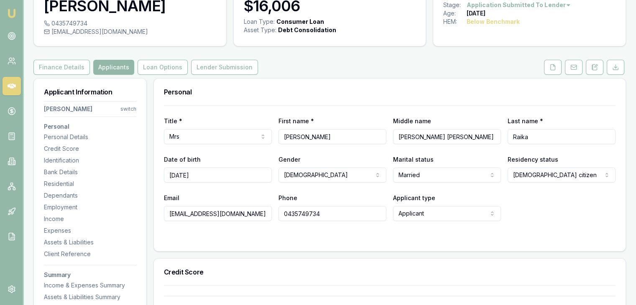
scroll to position [0, 0]
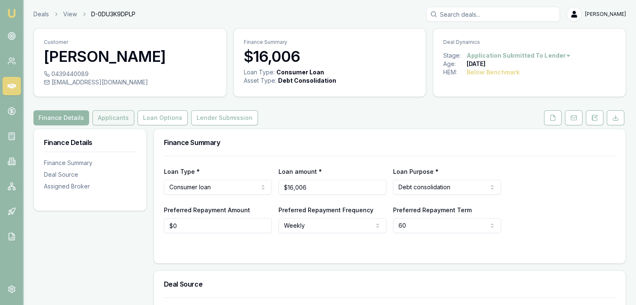
click at [107, 116] on button "Applicants" at bounding box center [113, 117] width 42 height 15
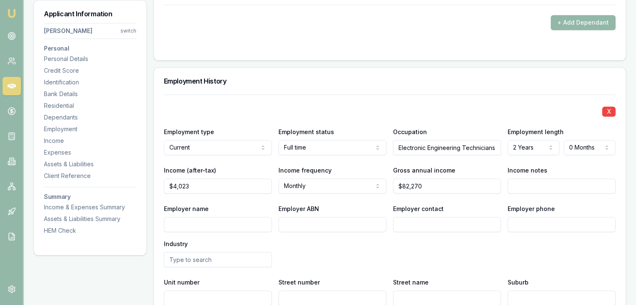
scroll to position [1087, 0]
